Goal: Use online tool/utility: Utilize a website feature to perform a specific function

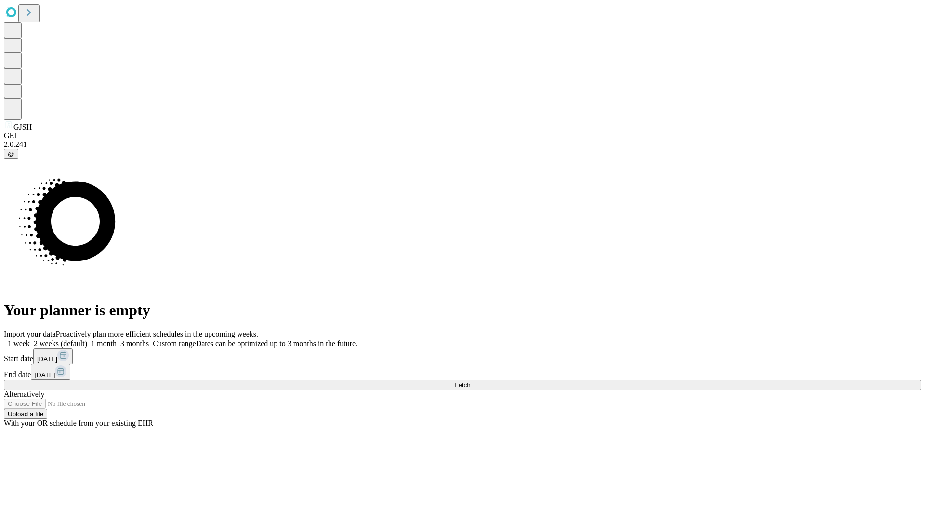
click at [470, 382] on span "Fetch" at bounding box center [462, 385] width 16 height 7
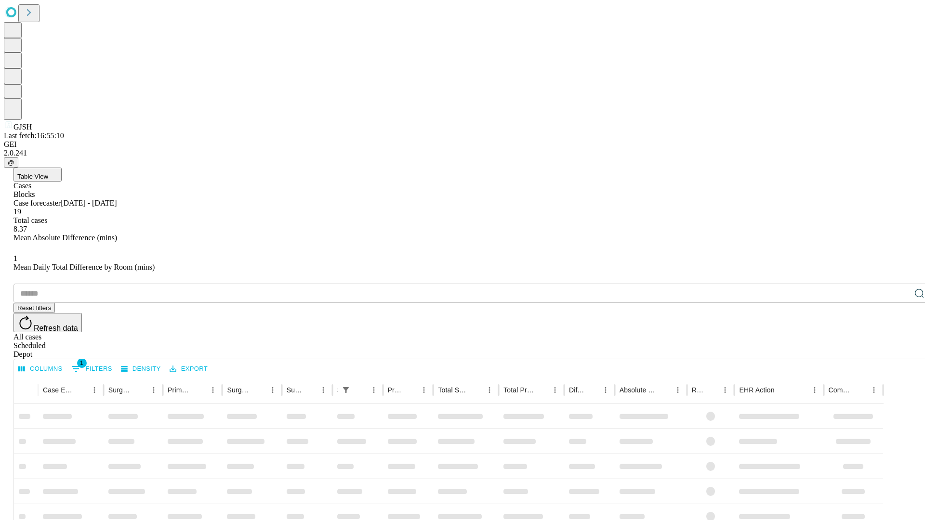
click at [48, 173] on span "Table View" at bounding box center [32, 176] width 31 height 7
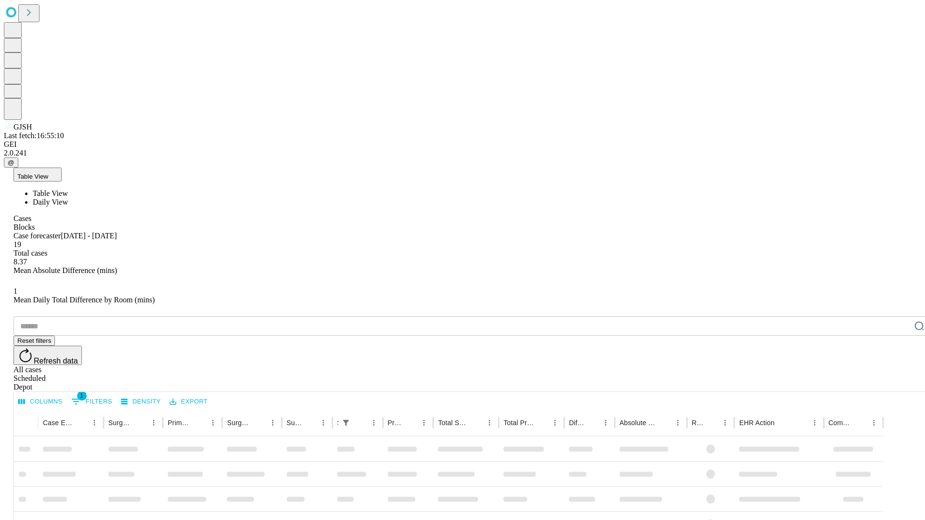
click at [68, 198] on span "Daily View" at bounding box center [50, 202] width 35 height 8
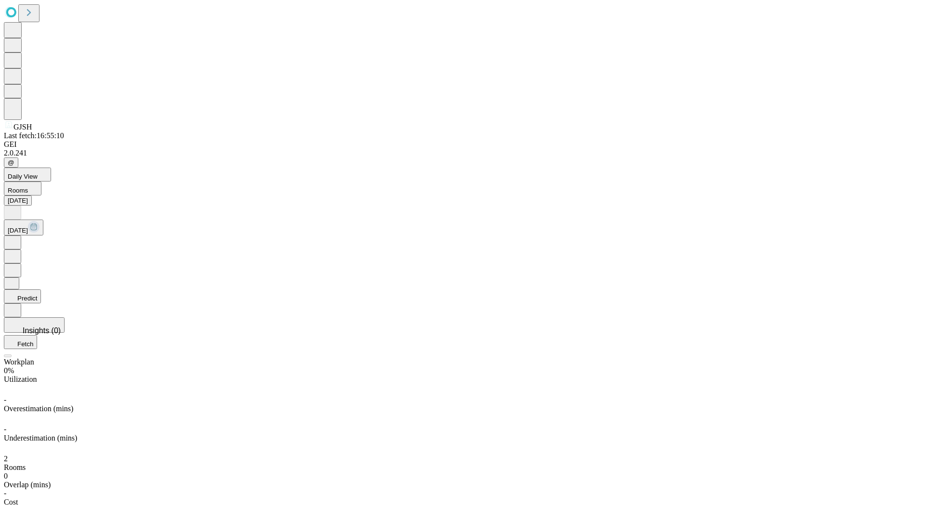
click at [41, 290] on button "Predict" at bounding box center [22, 297] width 37 height 14
